Goal: Task Accomplishment & Management: Complete application form

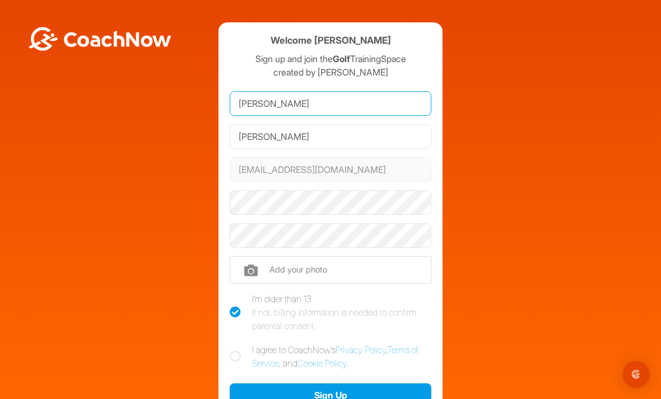
click at [354, 95] on input "[PERSON_NAME]" at bounding box center [331, 103] width 202 height 25
click at [353, 102] on input "[PERSON_NAME]" at bounding box center [331, 103] width 202 height 25
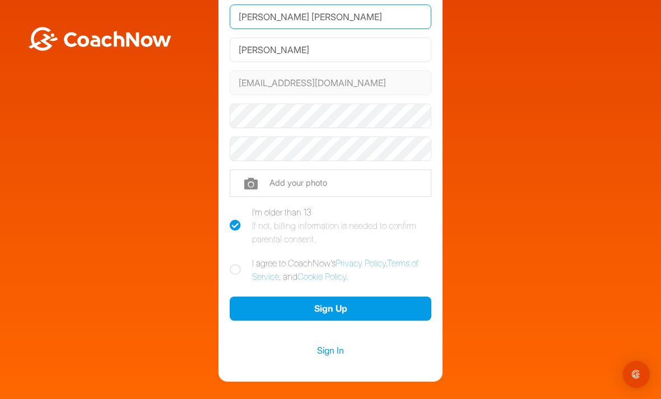
scroll to position [87, 0]
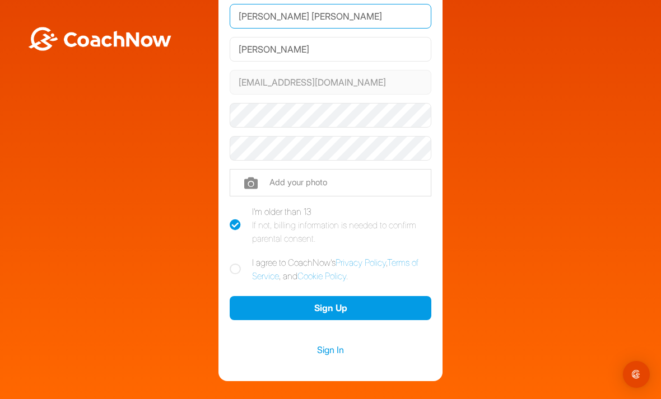
type input "[PERSON_NAME] [PERSON_NAME]"
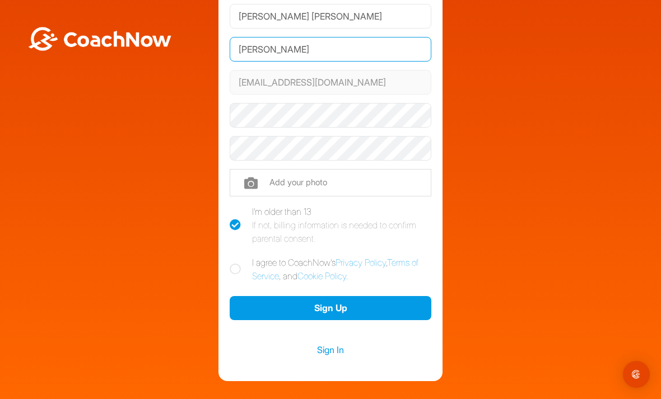
click at [297, 42] on input "[PERSON_NAME]" at bounding box center [331, 49] width 202 height 25
click at [311, 51] on input "[PERSON_NAME]" at bounding box center [331, 49] width 202 height 25
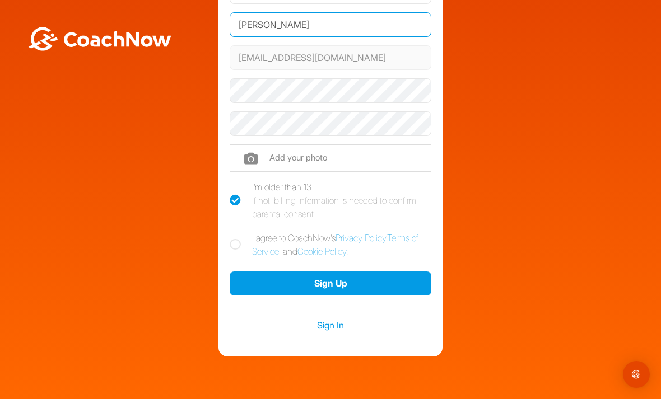
scroll to position [111, 0]
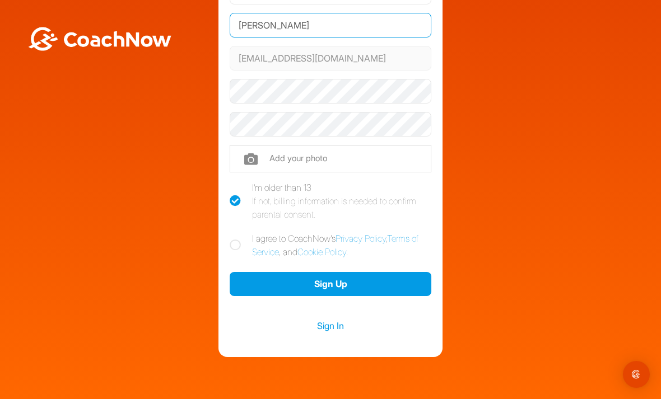
type input "[PERSON_NAME]"
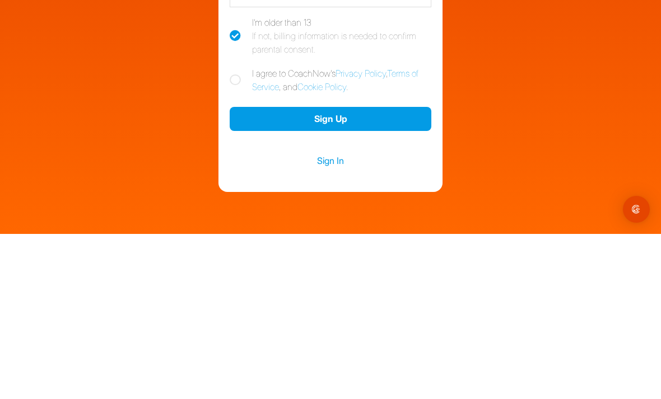
click at [396, 272] on button "Sign Up" at bounding box center [331, 284] width 202 height 24
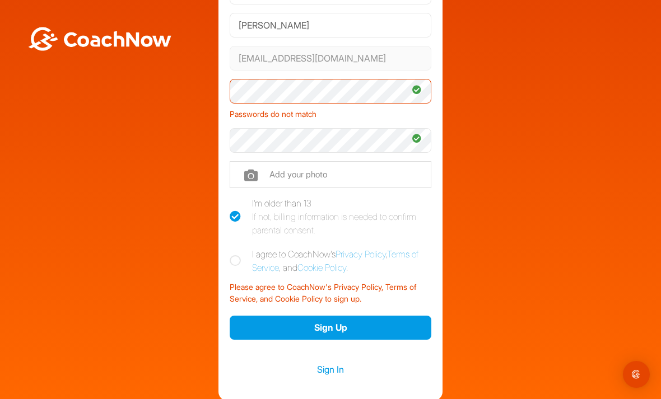
click at [591, 96] on div "Welcome [PERSON_NAME] Sign up and join the Golf TrainingSpace created by [PERSO…" at bounding box center [331, 156] width 650 height 490
click at [245, 247] on label "I agree to CoachNow's Privacy Policy , Terms of Service , and Cookie Policy ." at bounding box center [331, 260] width 202 height 27
click at [237, 247] on input "I agree to CoachNow's Privacy Policy , Terms of Service , and Cookie Policy ." at bounding box center [233, 250] width 7 height 7
checkbox input "true"
click at [332, 316] on button "Sign Up" at bounding box center [331, 328] width 202 height 24
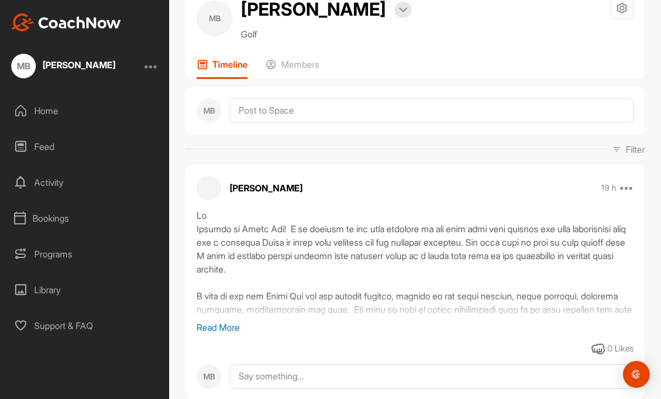
scroll to position [37, 0]
click at [245, 334] on p "Read More" at bounding box center [415, 327] width 437 height 13
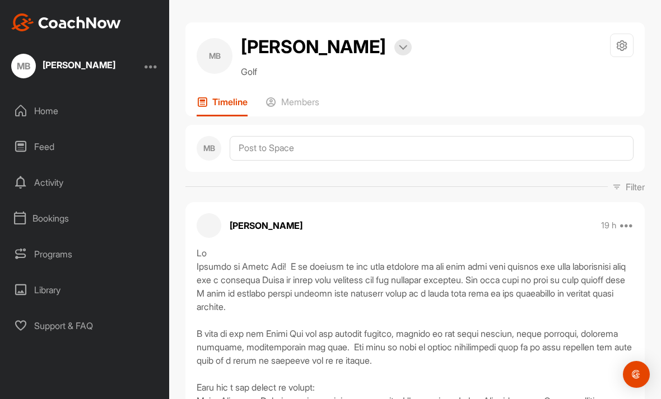
scroll to position [0, 0]
click at [309, 109] on div "Members" at bounding box center [292, 106] width 54 height 20
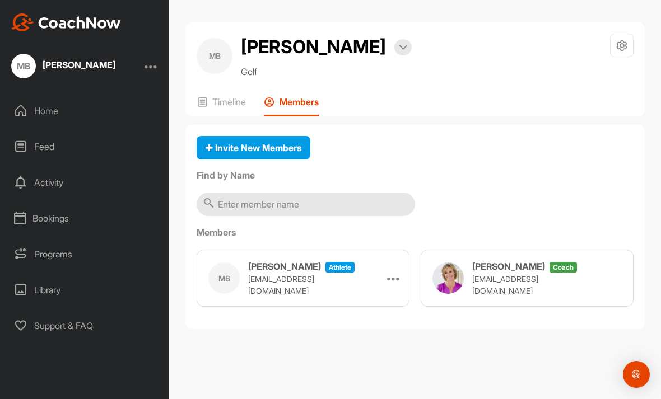
click at [53, 97] on div "Home" at bounding box center [85, 111] width 158 height 28
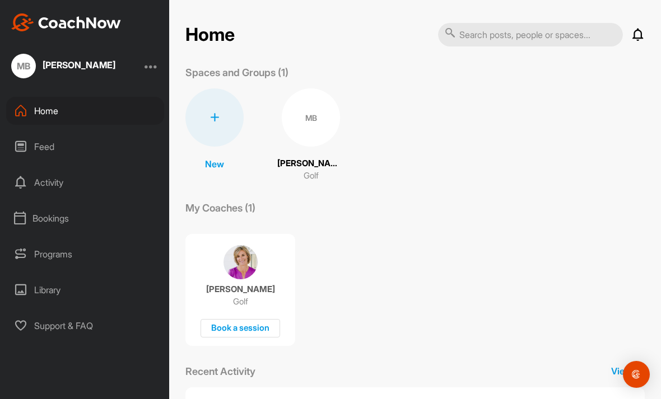
click at [47, 154] on div "Feed" at bounding box center [85, 147] width 158 height 28
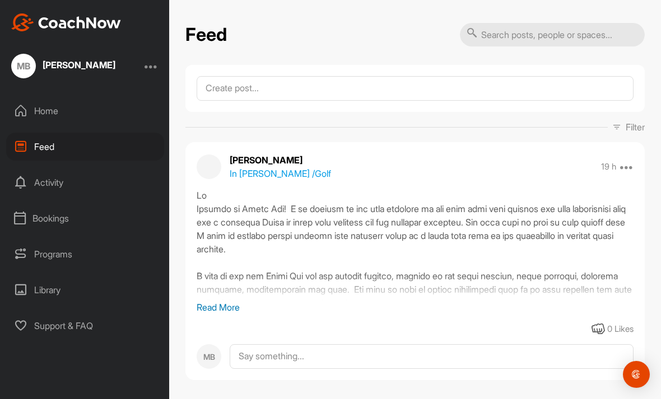
click at [61, 172] on div "Activity" at bounding box center [85, 183] width 158 height 28
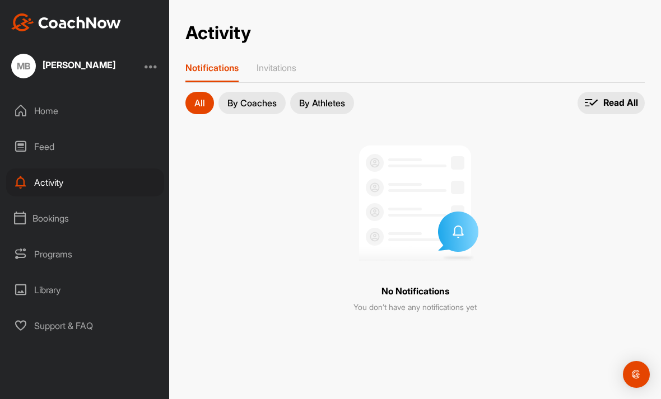
click at [64, 219] on div "Bookings" at bounding box center [85, 218] width 158 height 28
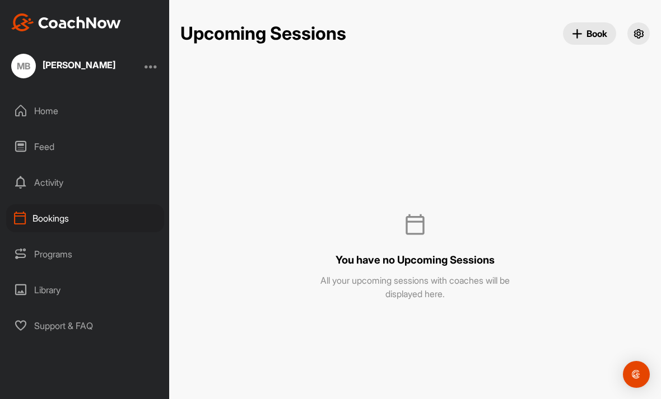
click at [67, 261] on div "Programs" at bounding box center [85, 254] width 158 height 28
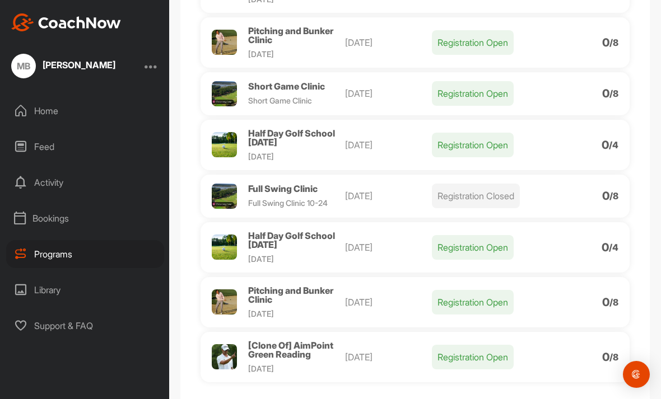
scroll to position [259, 0]
click at [57, 291] on div "Library" at bounding box center [85, 290] width 158 height 28
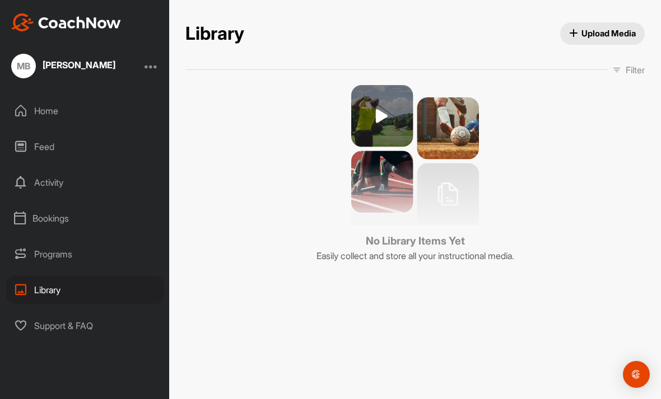
click at [77, 324] on div "Support & FAQ" at bounding box center [85, 326] width 158 height 28
